Goal: Task Accomplishment & Management: Complete application form

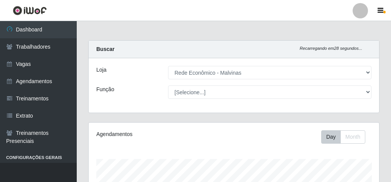
select select "194"
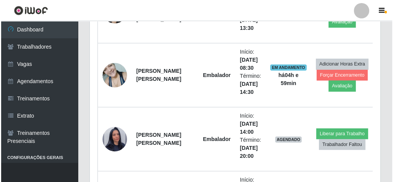
scroll to position [434, 0]
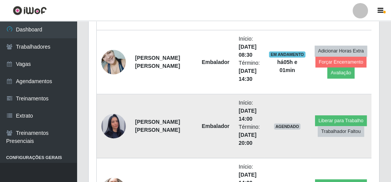
click at [111, 121] on img at bounding box center [113, 126] width 25 height 44
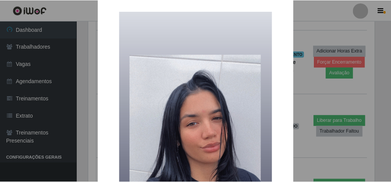
scroll to position [0, 0]
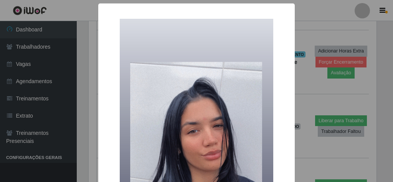
click at [313, 31] on div "× OK Cancel" at bounding box center [196, 91] width 393 height 182
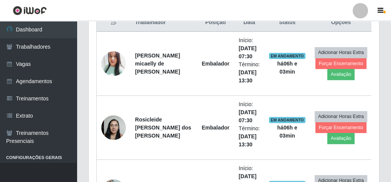
scroll to position [281, 0]
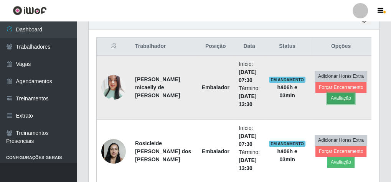
click at [340, 96] on button "Avaliação" at bounding box center [340, 98] width 27 height 11
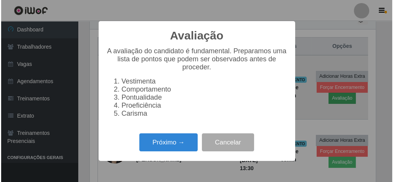
scroll to position [159, 288]
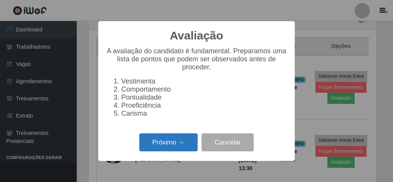
click at [172, 145] on button "Próximo →" at bounding box center [168, 143] width 58 height 18
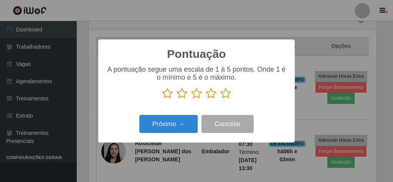
scroll to position [383488, 383359]
click at [226, 95] on icon at bounding box center [225, 94] width 11 height 12
click at [220, 99] on input "radio" at bounding box center [220, 99] width 0 height 0
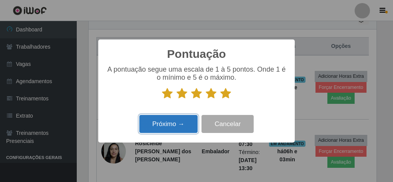
click at [168, 126] on button "Próximo →" at bounding box center [168, 124] width 58 height 18
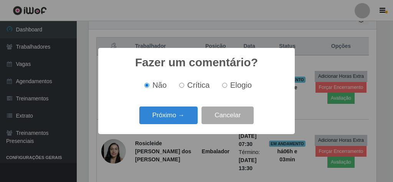
click at [227, 88] on label "Elogio" at bounding box center [235, 85] width 33 height 9
click at [227, 88] on input "Elogio" at bounding box center [224, 85] width 5 height 5
radio input "true"
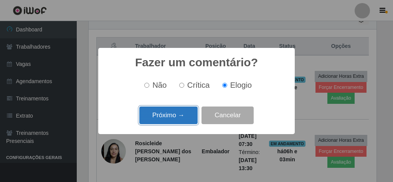
click at [170, 117] on button "Próximo →" at bounding box center [168, 116] width 58 height 18
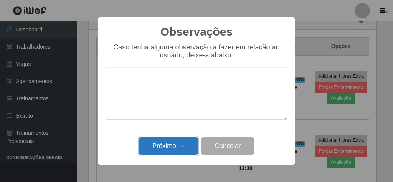
click at [174, 147] on button "Próximo →" at bounding box center [168, 146] width 58 height 18
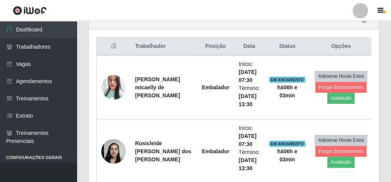
scroll to position [159, 290]
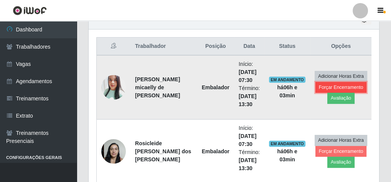
click at [318, 85] on button "Forçar Encerramento" at bounding box center [340, 87] width 51 height 11
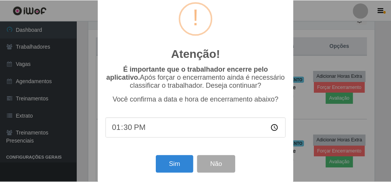
scroll to position [25, 0]
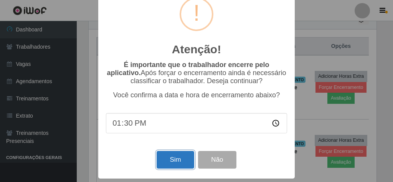
click at [185, 159] on button "Sim" at bounding box center [175, 160] width 37 height 18
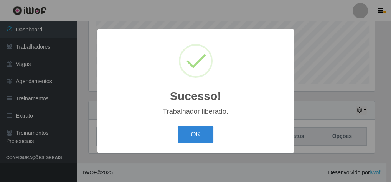
scroll to position [159, 288]
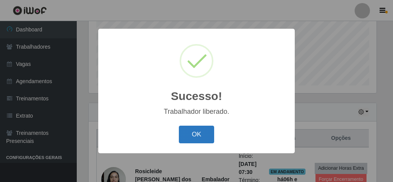
click at [198, 134] on button "OK" at bounding box center [197, 135] width 36 height 18
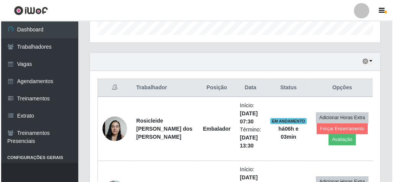
scroll to position [250, 0]
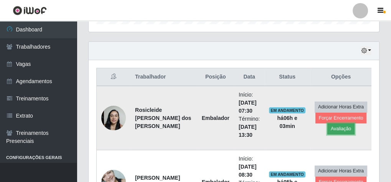
click at [328, 127] on button "Avaliação" at bounding box center [340, 129] width 27 height 11
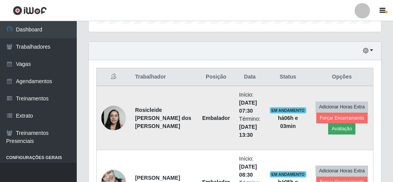
scroll to position [159, 288]
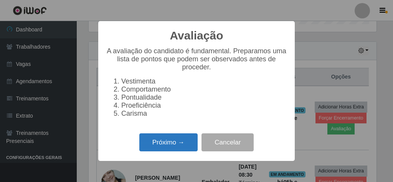
click at [165, 146] on button "Próximo →" at bounding box center [168, 143] width 58 height 18
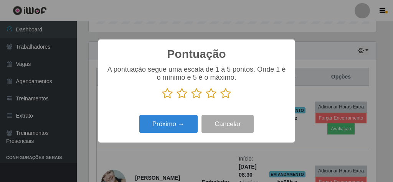
scroll to position [383488, 383359]
click at [228, 92] on icon at bounding box center [225, 94] width 11 height 12
click at [220, 99] on input "radio" at bounding box center [220, 99] width 0 height 0
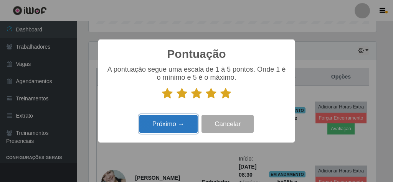
click at [176, 123] on button "Próximo →" at bounding box center [168, 124] width 58 height 18
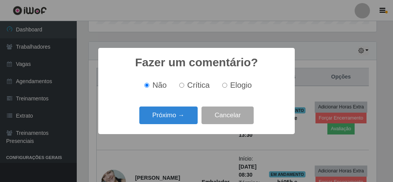
click at [227, 87] on label "Elogio" at bounding box center [235, 85] width 33 height 9
click at [227, 87] on input "Elogio" at bounding box center [224, 85] width 5 height 5
radio input "true"
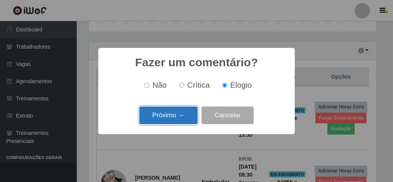
click at [183, 116] on button "Próximo →" at bounding box center [168, 116] width 58 height 18
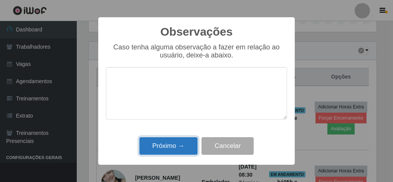
click at [180, 146] on button "Próximo →" at bounding box center [168, 146] width 58 height 18
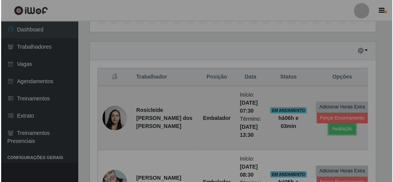
scroll to position [159, 290]
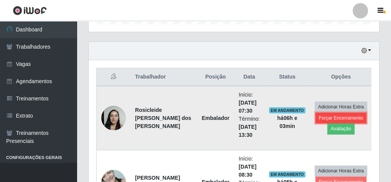
click at [315, 115] on button "Forçar Encerramento" at bounding box center [340, 118] width 51 height 11
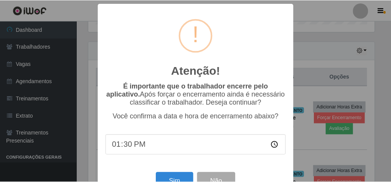
scroll to position [25, 0]
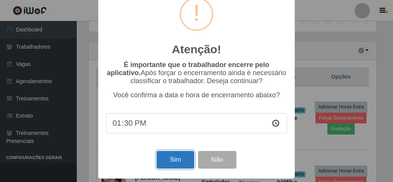
click at [168, 162] on button "Sim" at bounding box center [175, 160] width 37 height 18
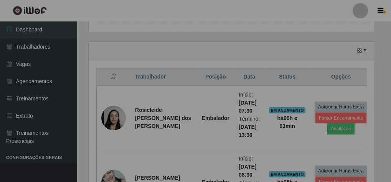
scroll to position [0, 0]
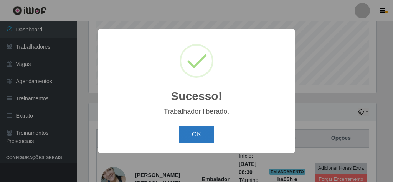
click at [203, 136] on button "OK" at bounding box center [197, 135] width 36 height 18
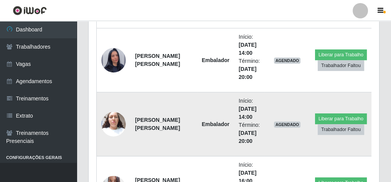
scroll to position [373, 0]
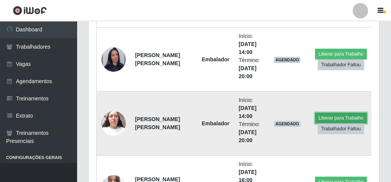
click at [348, 114] on button "Liberar para Trabalho" at bounding box center [341, 118] width 52 height 11
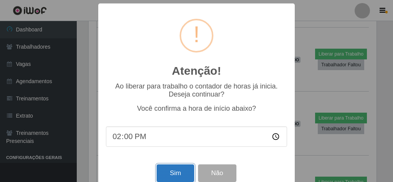
click at [186, 177] on button "Sim" at bounding box center [175, 174] width 37 height 18
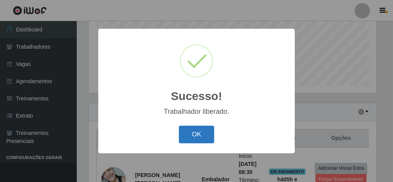
click at [197, 133] on button "OK" at bounding box center [197, 135] width 36 height 18
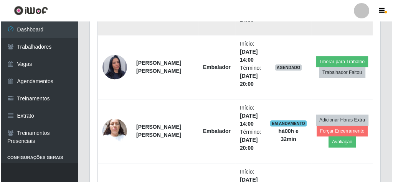
scroll to position [312, 0]
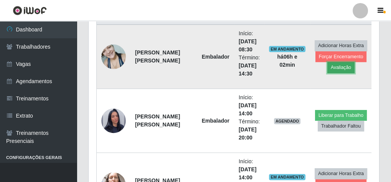
click at [339, 65] on button "Avaliação" at bounding box center [340, 67] width 27 height 11
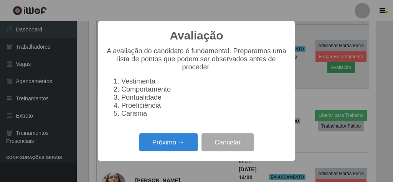
scroll to position [159, 288]
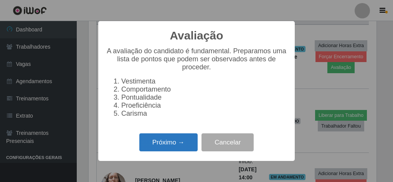
click at [181, 145] on button "Próximo →" at bounding box center [168, 143] width 58 height 18
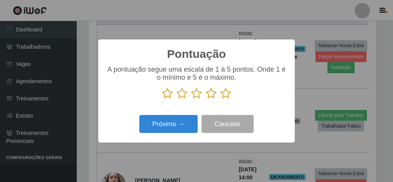
click at [227, 96] on icon at bounding box center [225, 94] width 11 height 12
click at [220, 99] on input "radio" at bounding box center [220, 99] width 0 height 0
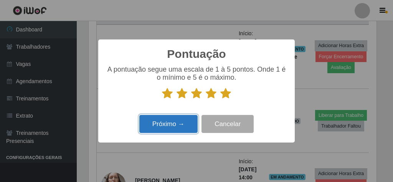
click at [190, 123] on button "Próximo →" at bounding box center [168, 124] width 58 height 18
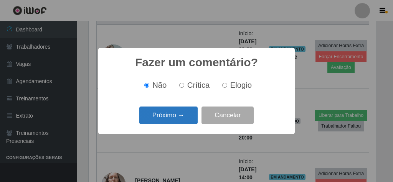
click at [185, 120] on button "Próximo →" at bounding box center [168, 116] width 58 height 18
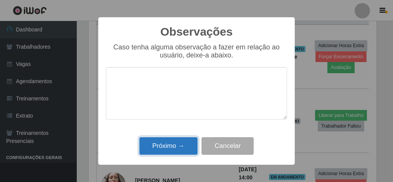
click at [187, 149] on button "Próximo →" at bounding box center [168, 146] width 58 height 18
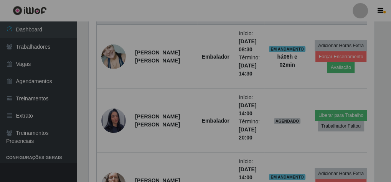
scroll to position [159, 290]
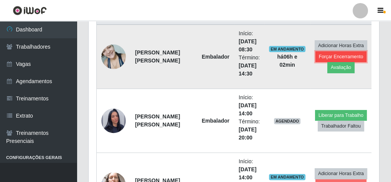
click at [326, 53] on button "Forçar Encerramento" at bounding box center [340, 56] width 51 height 11
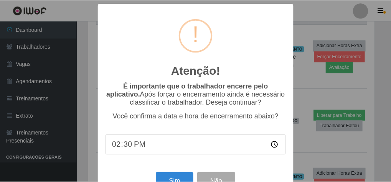
scroll to position [25, 0]
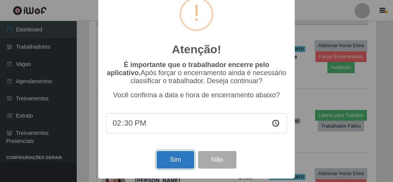
click at [173, 155] on button "Sim" at bounding box center [175, 160] width 37 height 18
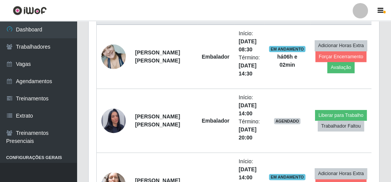
scroll to position [159, 288]
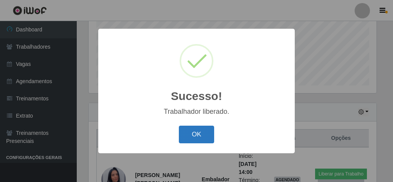
click at [195, 131] on button "OK" at bounding box center [197, 135] width 36 height 18
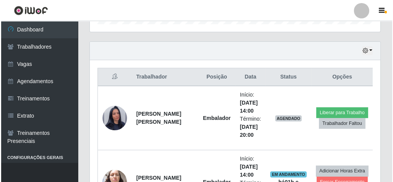
scroll to position [250, 0]
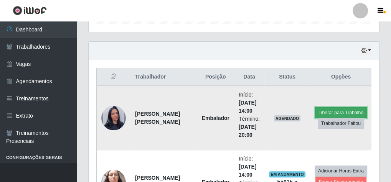
click at [320, 110] on button "Liberar para Trabalho" at bounding box center [341, 112] width 52 height 11
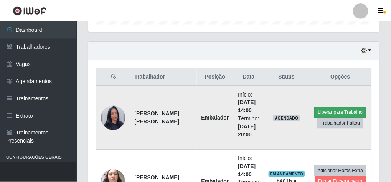
scroll to position [159, 288]
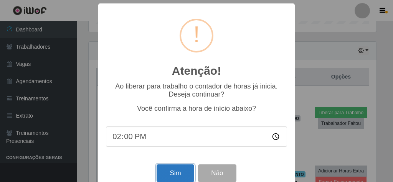
click at [175, 178] on button "Sim" at bounding box center [175, 174] width 37 height 18
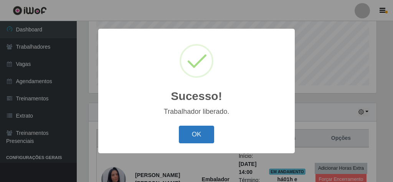
click at [185, 129] on button "OK" at bounding box center [197, 135] width 36 height 18
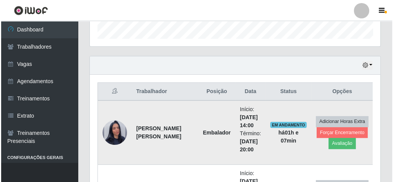
scroll to position [250, 0]
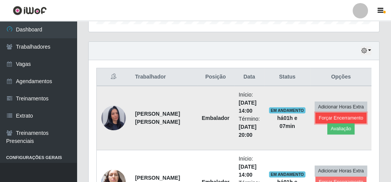
click at [321, 116] on button "Forçar Encerramento" at bounding box center [340, 118] width 51 height 11
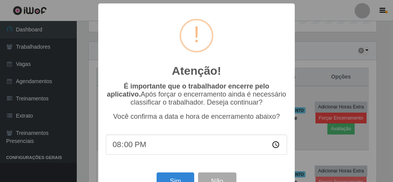
scroll to position [159, 288]
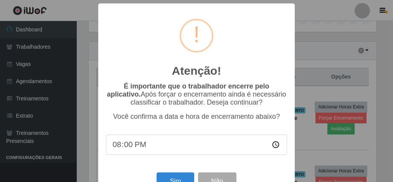
click at [134, 151] on input "20:00" at bounding box center [196, 145] width 181 height 20
type input "14:00"
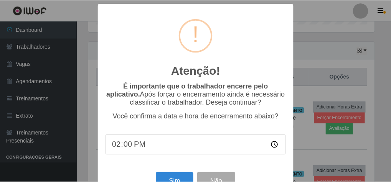
scroll to position [25, 0]
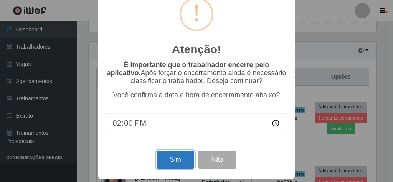
click at [172, 158] on button "Sim" at bounding box center [175, 160] width 37 height 18
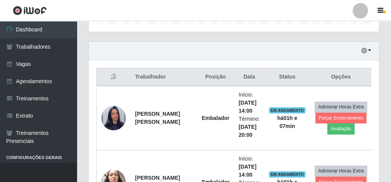
scroll to position [159, 288]
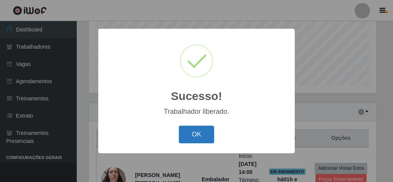
click at [189, 129] on button "OK" at bounding box center [197, 135] width 36 height 18
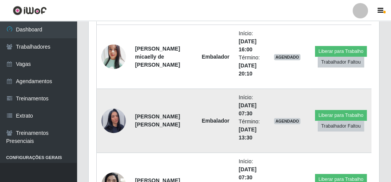
scroll to position [342, 0]
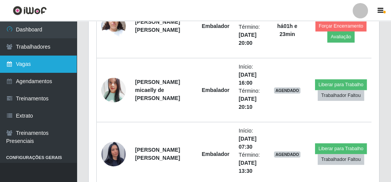
click at [23, 66] on link "Vagas" at bounding box center [38, 64] width 77 height 17
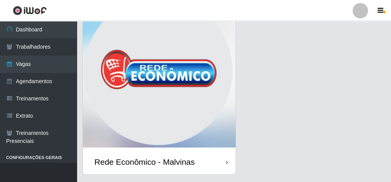
scroll to position [61, 0]
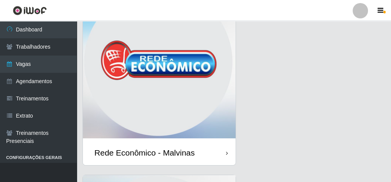
click at [183, 89] on img at bounding box center [159, 63] width 153 height 153
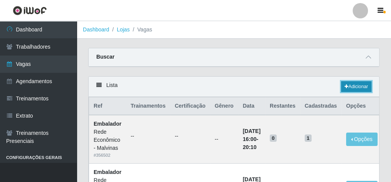
click at [353, 87] on link "Adicionar" at bounding box center [356, 86] width 30 height 11
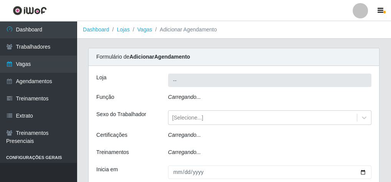
type input "Rede Econômico - Malvinas"
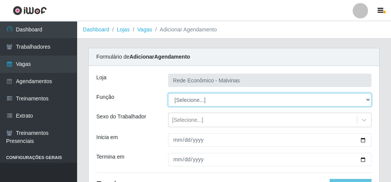
click at [366, 99] on select "[Selecione...] Embalador Embalador + Embalador ++ Operador de Caixa Operador de…" at bounding box center [269, 99] width 203 height 13
select select "1"
click at [168, 93] on select "[Selecione...] Embalador Embalador + Embalador ++ Operador de Caixa Operador de…" at bounding box center [269, 99] width 203 height 13
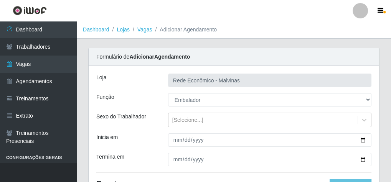
click at [184, 11] on header "Perfil Alterar Senha Sair" at bounding box center [195, 10] width 391 height 21
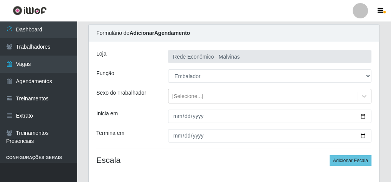
scroll to position [31, 0]
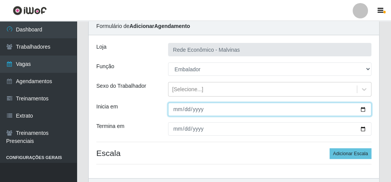
click at [176, 111] on input "Inicia em" at bounding box center [269, 109] width 203 height 13
type input "[DATE]"
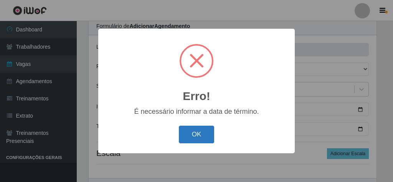
click at [197, 136] on button "OK" at bounding box center [197, 135] width 36 height 18
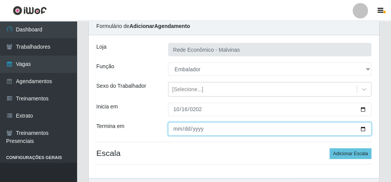
click at [173, 127] on input "Termina em" at bounding box center [269, 128] width 203 height 13
type input "[DATE]"
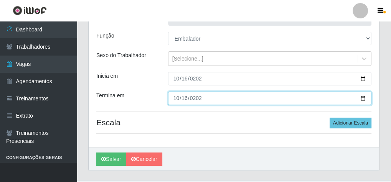
scroll to position [77, 0]
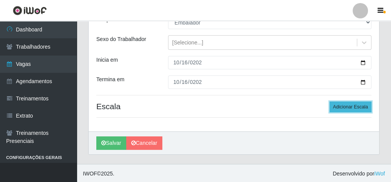
click at [341, 104] on button "Adicionar Escala" at bounding box center [351, 107] width 42 height 11
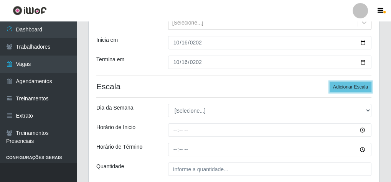
scroll to position [108, 0]
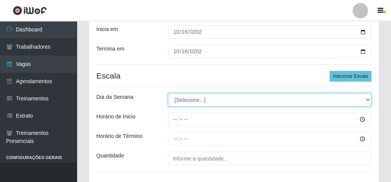
click at [369, 98] on select "[Selecione...] Segunda Terça Quarta Quinta Sexta Sábado Domingo" at bounding box center [269, 99] width 203 height 13
select select "4"
click at [168, 93] on select "[Selecione...] Segunda Terça Quarta Quinta Sexta Sábado Domingo" at bounding box center [269, 99] width 203 height 13
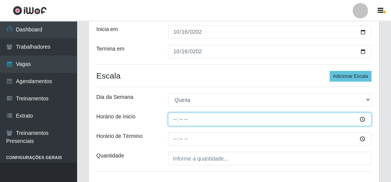
click at [176, 122] on input "Horário de Inicio" at bounding box center [269, 119] width 203 height 13
type input "07:30"
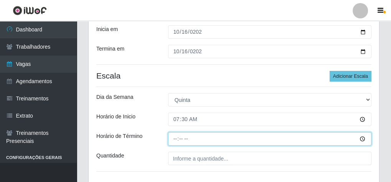
click at [171, 142] on input "Horário de Término" at bounding box center [269, 138] width 203 height 13
type input "13:30"
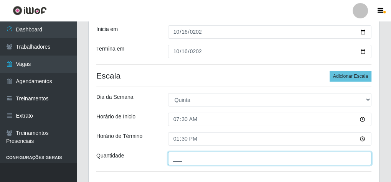
click at [176, 160] on input "___" at bounding box center [269, 158] width 203 height 13
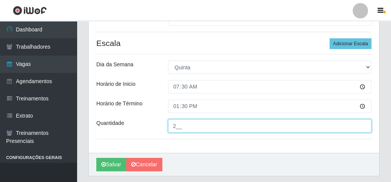
scroll to position [132, 0]
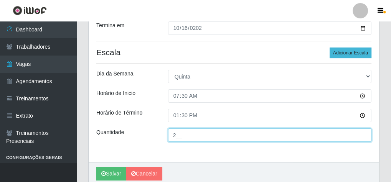
type input "2__"
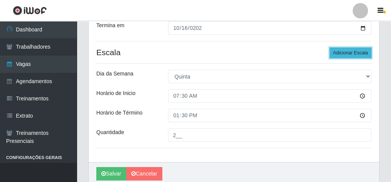
click at [338, 50] on button "Adicionar Escala" at bounding box center [351, 53] width 42 height 11
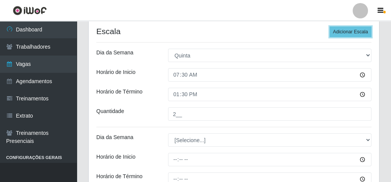
scroll to position [162, 0]
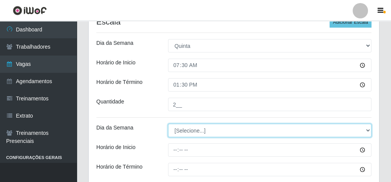
click at [368, 130] on select "[Selecione...] Segunda Terça Quarta Quinta Sexta Sábado Domingo" at bounding box center [269, 130] width 203 height 13
select select "4"
click at [168, 124] on select "[Selecione...] Segunda Terça Quarta Quinta Sexta Sábado Domingo" at bounding box center [269, 130] width 203 height 13
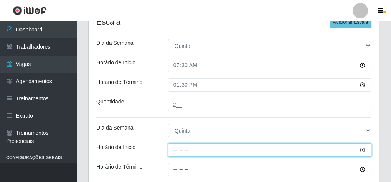
click at [176, 150] on input "Horário de Inicio" at bounding box center [269, 149] width 203 height 13
type input "08:30"
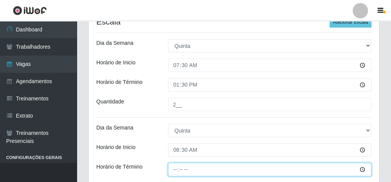
click at [174, 170] on input "Horário de Término" at bounding box center [269, 169] width 203 height 13
type input "14:00"
type input "14:30"
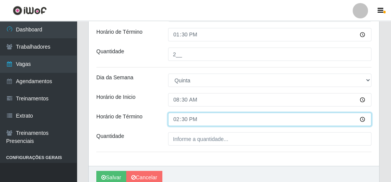
scroll to position [224, 0]
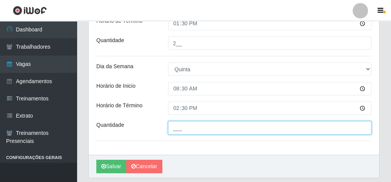
click at [179, 128] on input "___" at bounding box center [269, 127] width 203 height 13
type input "1__"
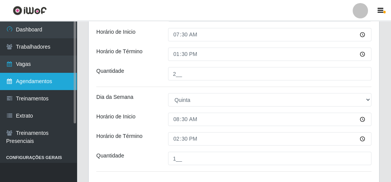
click at [48, 82] on link "Agendamentos" at bounding box center [38, 81] width 77 height 17
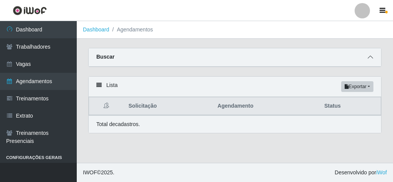
click at [368, 58] on icon at bounding box center [370, 56] width 5 height 5
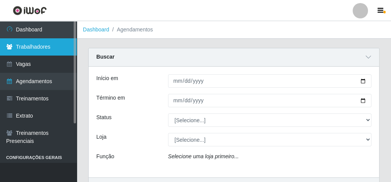
click at [28, 48] on link "Trabalhadores" at bounding box center [38, 46] width 77 height 17
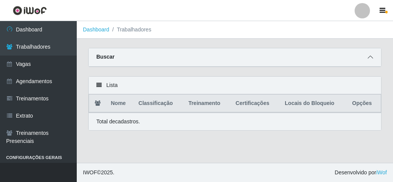
click at [369, 59] on icon at bounding box center [370, 56] width 5 height 5
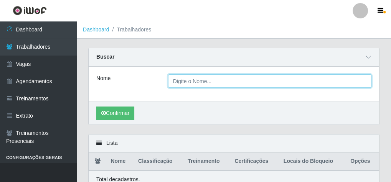
click at [190, 82] on input "Nome" at bounding box center [269, 80] width 203 height 13
type input "[PERSON_NAME]"
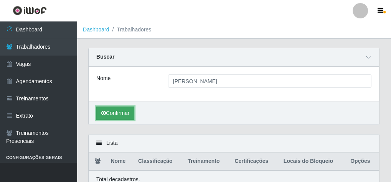
click at [125, 112] on button "Confirmar" at bounding box center [115, 113] width 38 height 13
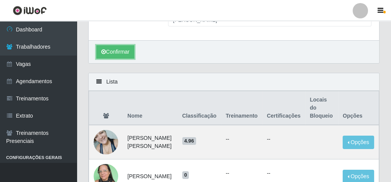
scroll to position [92, 0]
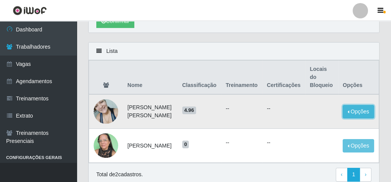
click at [354, 105] on button "Opções" at bounding box center [358, 111] width 31 height 13
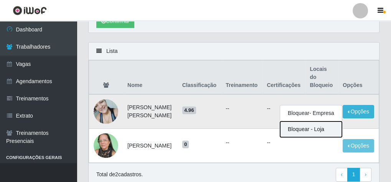
click at [305, 122] on button "Bloquear - Loja" at bounding box center [311, 130] width 62 height 16
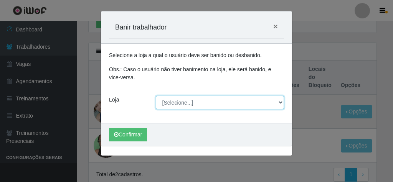
click at [281, 101] on select "[Selecione...] Rede Econômico - Malvinas Rede Econômico - Prata" at bounding box center [220, 102] width 129 height 13
select select "194"
click at [156, 96] on select "[Selecione...] Rede Econômico - Malvinas Rede Econômico - Prata" at bounding box center [220, 102] width 129 height 13
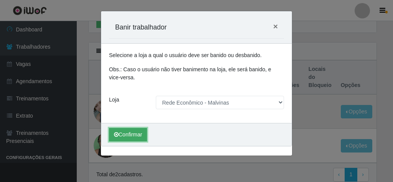
click at [132, 132] on button "Confirmar" at bounding box center [128, 134] width 38 height 13
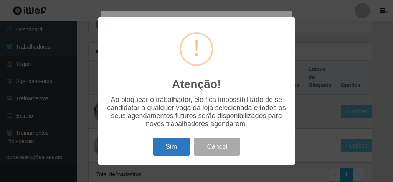
click at [183, 150] on button "Sim" at bounding box center [171, 147] width 37 height 18
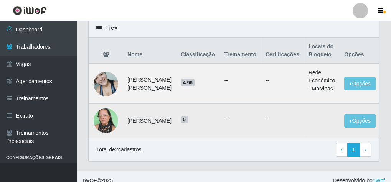
scroll to position [0, 0]
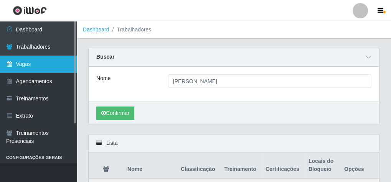
click at [29, 62] on link "Vagas" at bounding box center [38, 64] width 77 height 17
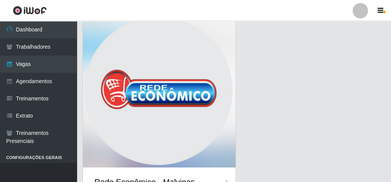
scroll to position [61, 0]
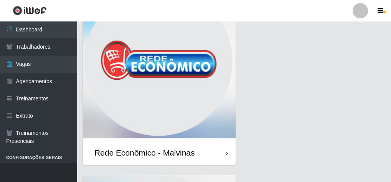
click at [86, 91] on img at bounding box center [159, 63] width 153 height 153
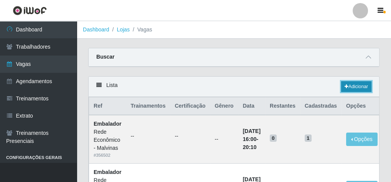
click at [354, 83] on link "Adicionar" at bounding box center [356, 86] width 30 height 11
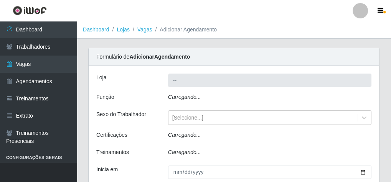
type input "Rede Econômico - Malvinas"
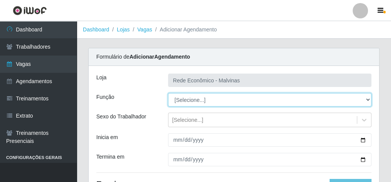
click at [368, 99] on select "[Selecione...] Embalador Embalador + Embalador ++ Operador de Caixa Operador de…" at bounding box center [269, 99] width 203 height 13
select select "1"
click at [168, 93] on select "[Selecione...] Embalador Embalador + Embalador ++ Operador de Caixa Operador de…" at bounding box center [269, 99] width 203 height 13
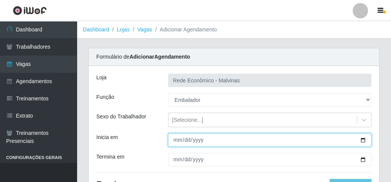
click at [179, 140] on input "Inicia em" at bounding box center [269, 140] width 203 height 13
type input "[DATE]"
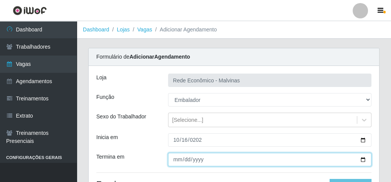
click at [177, 161] on input "Termina em" at bounding box center [269, 159] width 203 height 13
type input "[DATE]"
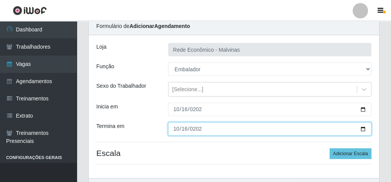
scroll to position [61, 0]
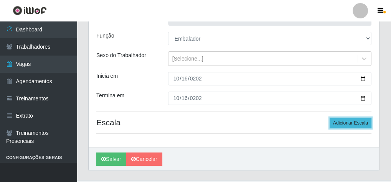
click at [349, 122] on button "Adicionar Escala" at bounding box center [351, 123] width 42 height 11
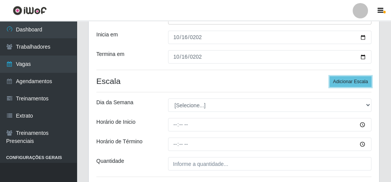
scroll to position [92, 0]
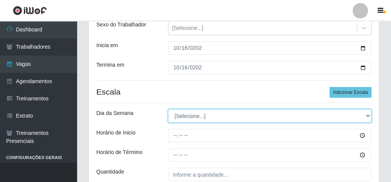
click at [367, 113] on select "[Selecione...] Segunda Terça Quarta Quinta Sexta Sábado Domingo" at bounding box center [269, 115] width 203 height 13
select select "4"
click at [168, 109] on select "[Selecione...] Segunda Terça Quarta Quinta Sexta Sábado Domingo" at bounding box center [269, 115] width 203 height 13
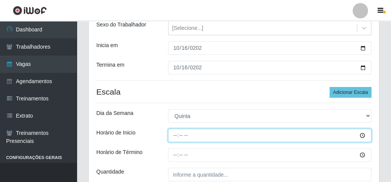
click at [176, 132] on input "Horário de Inicio" at bounding box center [269, 135] width 203 height 13
type input "07:30"
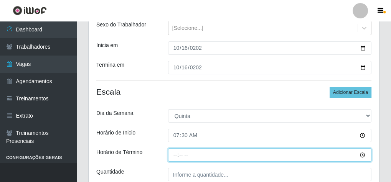
click at [175, 149] on input "Horário de Término" at bounding box center [269, 154] width 203 height 13
type input "13:30"
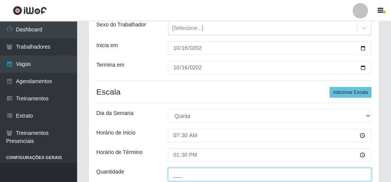
click at [182, 173] on input "___" at bounding box center [269, 174] width 203 height 13
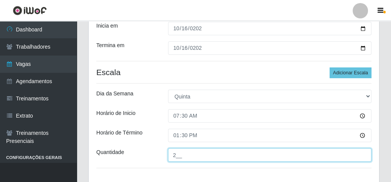
scroll to position [123, 0]
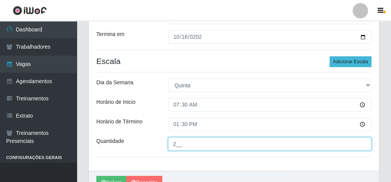
type input "2__"
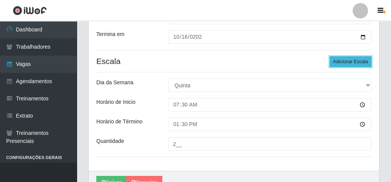
click at [348, 60] on button "Adicionar Escala" at bounding box center [351, 61] width 42 height 11
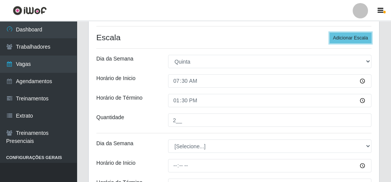
scroll to position [184, 0]
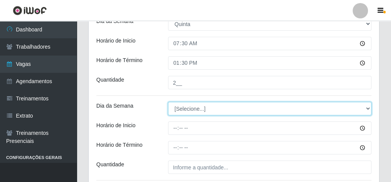
click at [366, 112] on select "[Selecione...] Segunda Terça Quarta Quinta Sexta Sábado Domingo" at bounding box center [269, 108] width 203 height 13
select select "4"
click at [168, 102] on select "[Selecione...] Segunda Terça Quarta Quinta Sexta Sábado Domingo" at bounding box center [269, 108] width 203 height 13
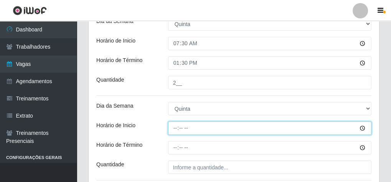
click at [174, 129] on input "Horário de Inicio" at bounding box center [269, 128] width 203 height 13
type input "08:30"
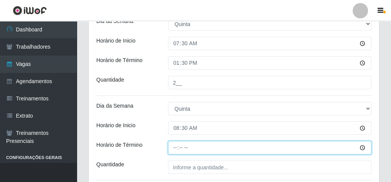
click at [176, 145] on input "Horário de Término" at bounding box center [269, 147] width 203 height 13
type input "14:30"
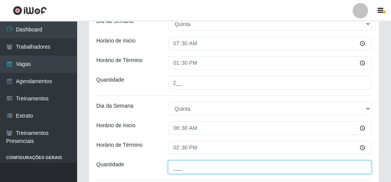
click at [175, 163] on input "___" at bounding box center [269, 167] width 203 height 13
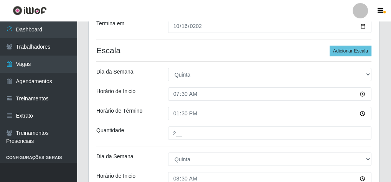
scroll to position [123, 0]
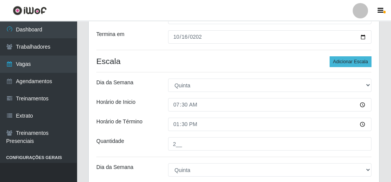
type input "1__"
click at [350, 61] on button "Adicionar Escala" at bounding box center [351, 61] width 42 height 11
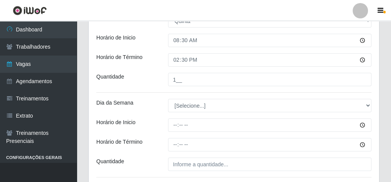
scroll to position [276, 0]
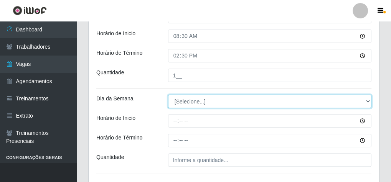
click at [365, 99] on select "[Selecione...] Segunda Terça Quarta Quinta Sexta Sábado Domingo" at bounding box center [269, 101] width 203 height 13
select select "4"
click at [168, 95] on select "[Selecione...] Segunda Terça Quarta Quinta Sexta Sábado Domingo" at bounding box center [269, 101] width 203 height 13
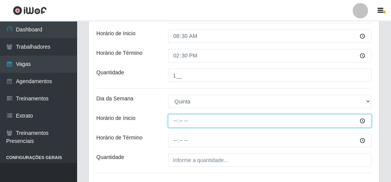
click at [176, 120] on input "Horário de Inicio" at bounding box center [269, 120] width 203 height 13
type input "14:00"
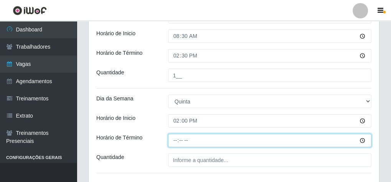
click at [179, 142] on input "Horário de Término" at bounding box center [269, 140] width 203 height 13
click at [177, 140] on input "Horário de Término" at bounding box center [269, 140] width 203 height 13
type input "20:00"
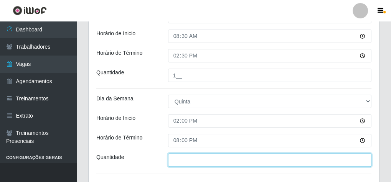
click at [172, 162] on input "___" at bounding box center [269, 159] width 203 height 13
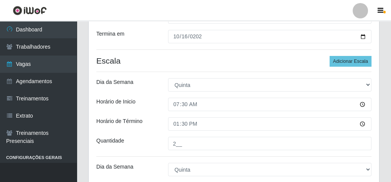
scroll to position [123, 0]
type input "2__"
click at [348, 59] on button "Adicionar Escala" at bounding box center [351, 61] width 42 height 11
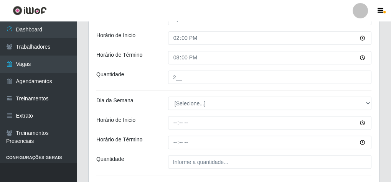
scroll to position [368, 0]
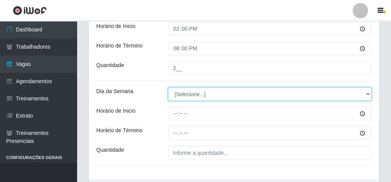
click at [366, 94] on select "[Selecione...] Segunda Terça Quarta Quinta Sexta Sábado Domingo" at bounding box center [269, 93] width 203 height 13
select select "4"
click at [168, 87] on select "[Selecione...] Segunda Terça Quarta Quinta Sexta Sábado Domingo" at bounding box center [269, 93] width 203 height 13
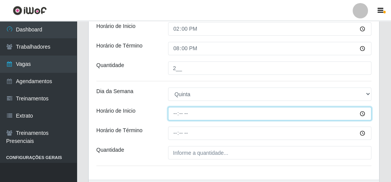
click at [173, 114] on input "Horário de Inicio" at bounding box center [269, 113] width 203 height 13
type input "16:00"
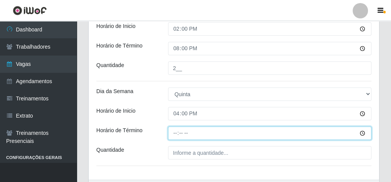
click at [175, 136] on input "Horário de Término" at bounding box center [269, 133] width 203 height 13
type input "20:00"
type input "20:10"
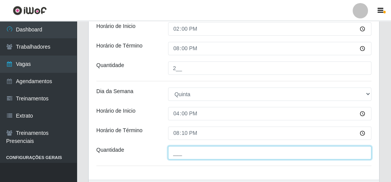
click at [179, 154] on input "___" at bounding box center [269, 152] width 203 height 13
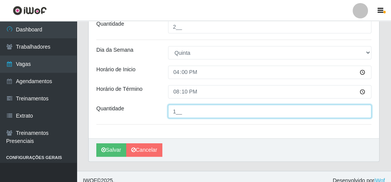
scroll to position [416, 0]
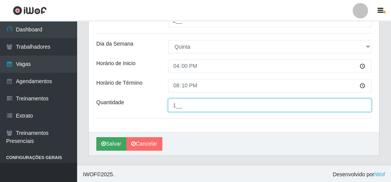
type input "1__"
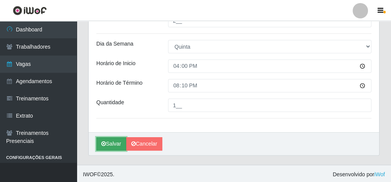
click at [108, 142] on button "Salvar" at bounding box center [111, 143] width 30 height 13
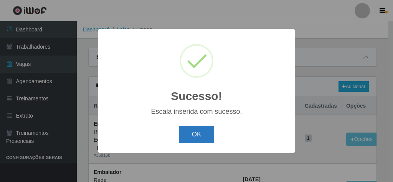
click at [184, 137] on button "OK" at bounding box center [197, 135] width 36 height 18
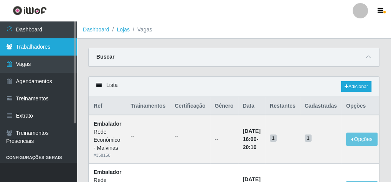
click at [31, 47] on link "Trabalhadores" at bounding box center [38, 46] width 77 height 17
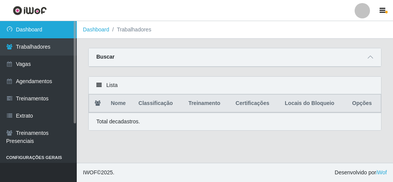
click at [30, 28] on link "Dashboard" at bounding box center [38, 29] width 77 height 17
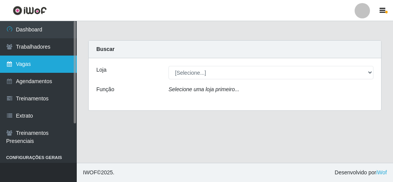
click at [37, 66] on link "Vagas" at bounding box center [38, 64] width 77 height 17
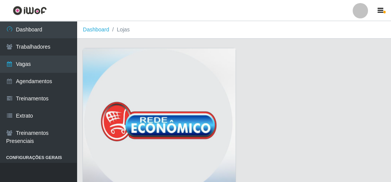
click at [184, 123] on img at bounding box center [159, 124] width 153 height 153
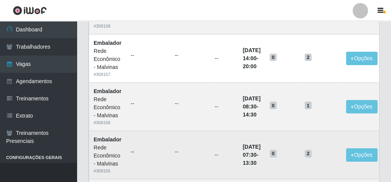
scroll to position [123, 0]
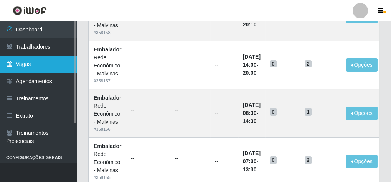
click at [34, 66] on link "Vagas" at bounding box center [38, 64] width 77 height 17
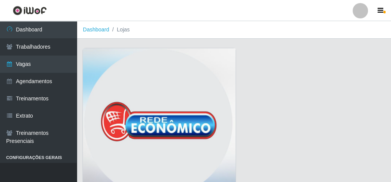
click at [149, 119] on img at bounding box center [159, 124] width 153 height 153
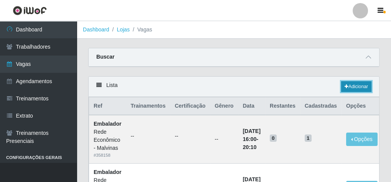
click at [347, 86] on link "Adicionar" at bounding box center [356, 86] width 30 height 11
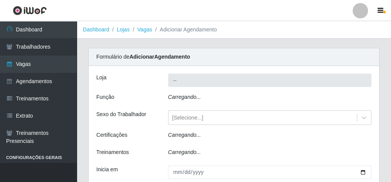
type input "Rede Econômico - Malvinas"
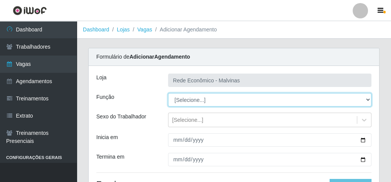
click at [367, 99] on select "[Selecione...] Embalador Embalador + Embalador ++ Operador de Caixa Operador de…" at bounding box center [269, 99] width 203 height 13
select select "1"
click at [168, 93] on select "[Selecione...] Embalador Embalador + Embalador ++ Operador de Caixa Operador de…" at bounding box center [269, 99] width 203 height 13
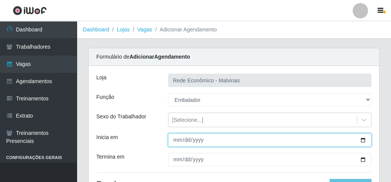
click at [174, 140] on input "Inicia em" at bounding box center [269, 140] width 203 height 13
type input "[DATE]"
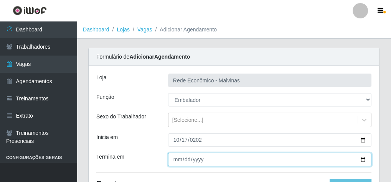
click at [175, 160] on input "Termina em" at bounding box center [269, 159] width 203 height 13
type input "0025-12-17"
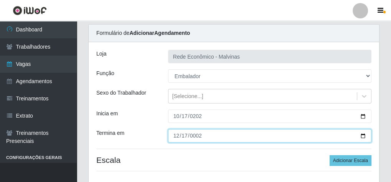
scroll to position [31, 0]
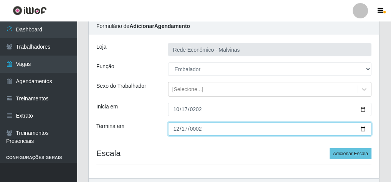
click at [187, 129] on input "[DATE]" at bounding box center [269, 128] width 203 height 13
type input "[DATE]"
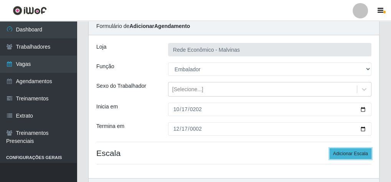
click at [335, 153] on button "Adicionar Escala" at bounding box center [351, 153] width 42 height 11
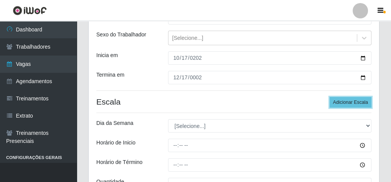
scroll to position [92, 0]
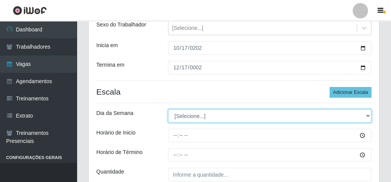
click at [366, 116] on select "[Selecione...] Segunda Terça Quarta Quinta Sexta Sábado Domingo" at bounding box center [269, 115] width 203 height 13
select select "5"
click at [168, 109] on select "[Selecione...] Segunda Terça Quarta Quinta Sexta Sábado Domingo" at bounding box center [269, 115] width 203 height 13
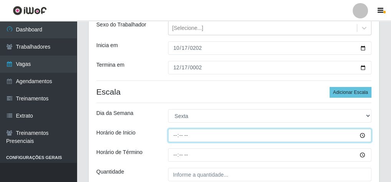
click at [173, 136] on input "Horário de Inicio" at bounding box center [269, 135] width 203 height 13
type input "07:30"
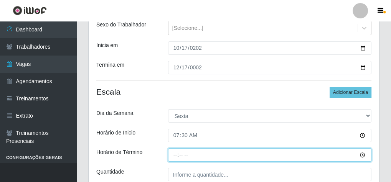
click at [175, 158] on input "Horário de Término" at bounding box center [269, 154] width 203 height 13
type input "13:30"
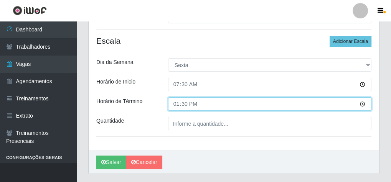
scroll to position [153, 0]
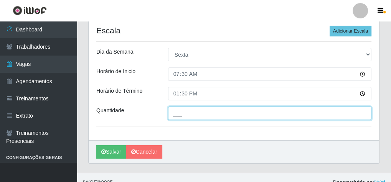
click at [174, 114] on input "___" at bounding box center [269, 113] width 203 height 13
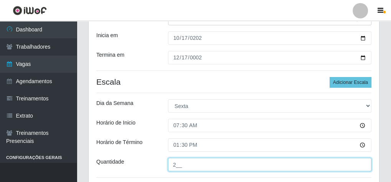
scroll to position [92, 0]
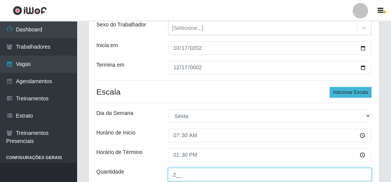
type input "2__"
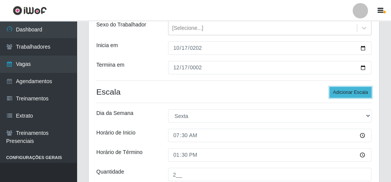
click at [341, 91] on button "Adicionar Escala" at bounding box center [351, 92] width 42 height 11
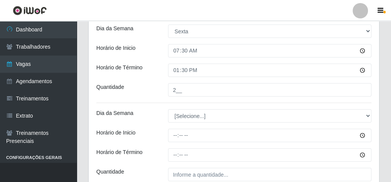
scroll to position [215, 0]
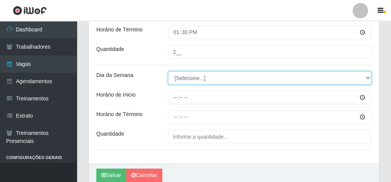
click at [366, 77] on select "[Selecione...] Segunda Terça Quarta Quinta Sexta Sábado Domingo" at bounding box center [269, 77] width 203 height 13
select select "5"
click at [168, 71] on select "[Selecione...] Segunda Terça Quarta Quinta Sexta Sábado Domingo" at bounding box center [269, 77] width 203 height 13
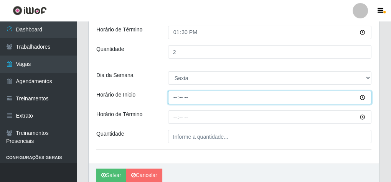
click at [175, 100] on input "Horário de Inicio" at bounding box center [269, 97] width 203 height 13
type input "08:30"
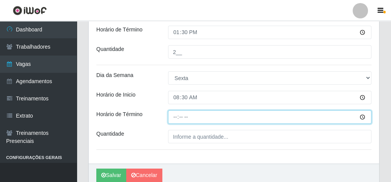
click at [174, 119] on input "Horário de Término" at bounding box center [269, 116] width 203 height 13
type input "14:30"
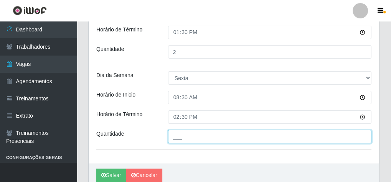
click at [175, 140] on input "___" at bounding box center [269, 136] width 203 height 13
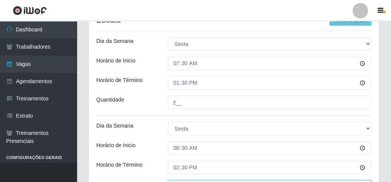
scroll to position [153, 0]
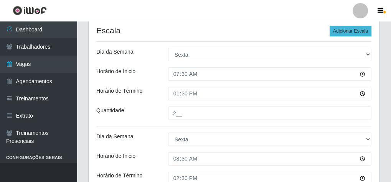
type input "1__"
click at [351, 28] on button "Adicionar Escala" at bounding box center [351, 31] width 42 height 11
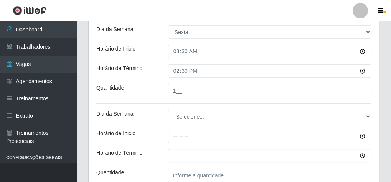
scroll to position [276, 0]
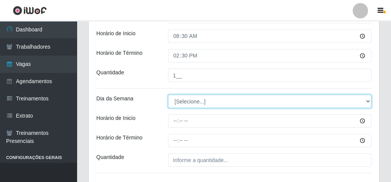
click at [366, 101] on select "[Selecione...] Segunda Terça Quarta Quinta Sexta Sábado Domingo" at bounding box center [269, 101] width 203 height 13
select select "5"
click at [168, 95] on select "[Selecione...] Segunda Terça Quarta Quinta Sexta Sábado Domingo" at bounding box center [269, 101] width 203 height 13
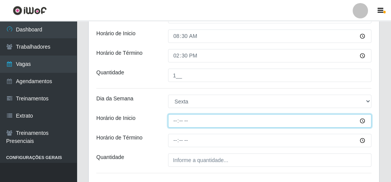
click at [174, 118] on input "Horário de Inicio" at bounding box center [269, 120] width 203 height 13
type input "14:00"
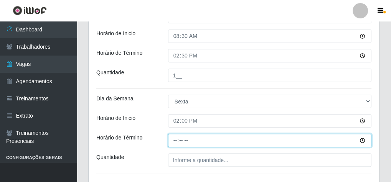
click at [173, 143] on input "Horário de Término" at bounding box center [269, 140] width 203 height 13
type input "20:00"
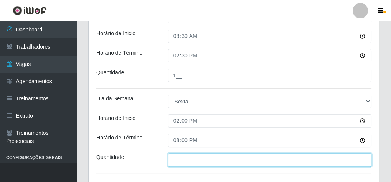
click at [173, 162] on input "___" at bounding box center [269, 159] width 203 height 13
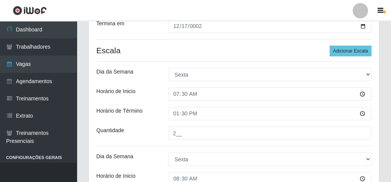
scroll to position [123, 0]
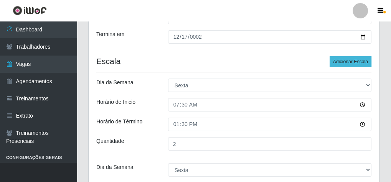
type input "2__"
click at [350, 57] on button "Adicionar Escala" at bounding box center [351, 61] width 42 height 11
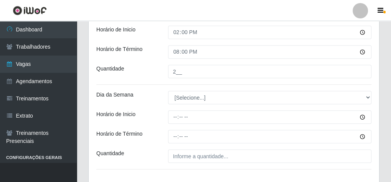
scroll to position [368, 0]
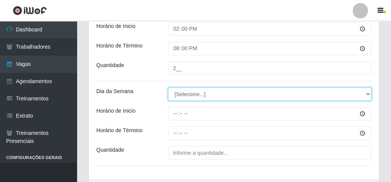
click at [368, 92] on select "[Selecione...] Segunda Terça Quarta Quinta Sexta Sábado Domingo" at bounding box center [269, 93] width 203 height 13
select select "5"
click at [168, 87] on select "[Selecione...] Segunda Terça Quarta Quinta Sexta Sábado Domingo" at bounding box center [269, 93] width 203 height 13
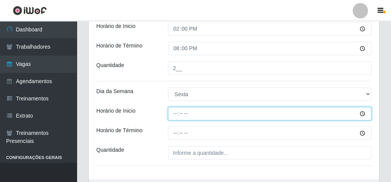
click at [174, 113] on input "Horário de Inicio" at bounding box center [269, 113] width 203 height 13
type input "16:00"
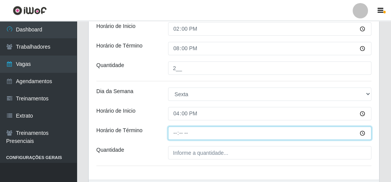
click at [172, 134] on input "Horário de Término" at bounding box center [269, 133] width 203 height 13
type input "20:10"
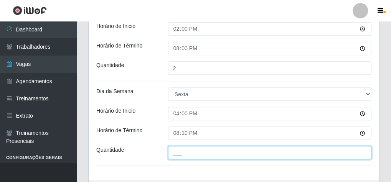
click at [177, 155] on input "___" at bounding box center [269, 152] width 203 height 13
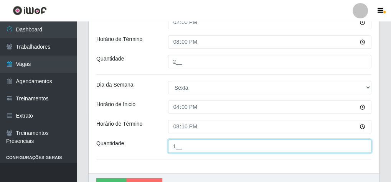
scroll to position [416, 0]
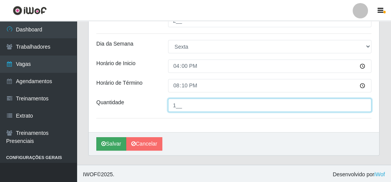
type input "1__"
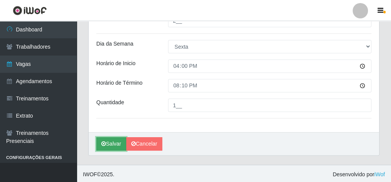
click at [109, 144] on button "Salvar" at bounding box center [111, 143] width 30 height 13
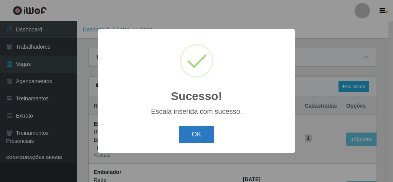
click at [205, 137] on button "OK" at bounding box center [197, 135] width 36 height 18
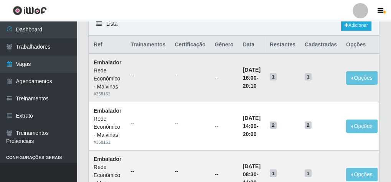
scroll to position [92, 0]
